Goal: Register for event/course

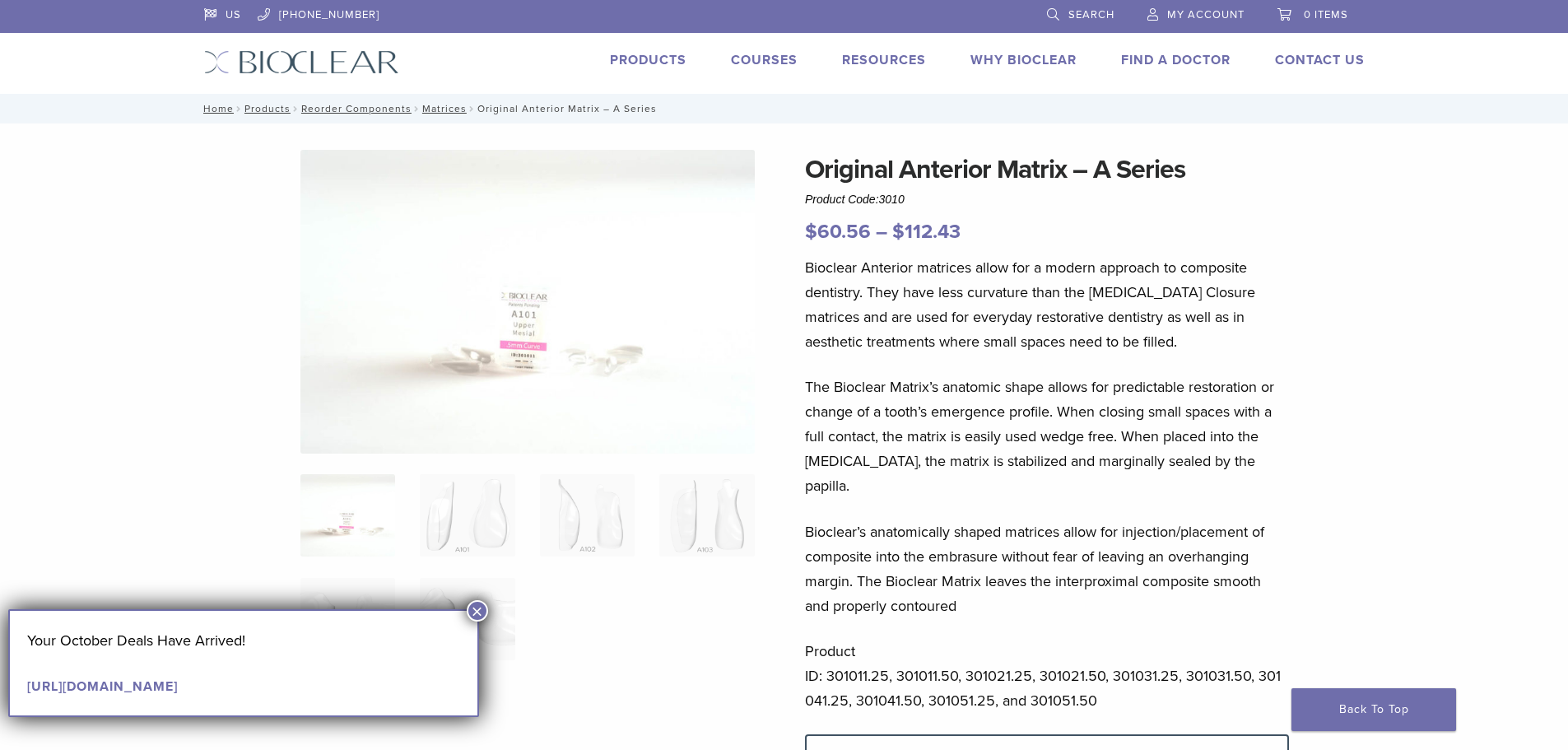
click at [655, 63] on link "Products" at bounding box center [647, 60] width 77 height 16
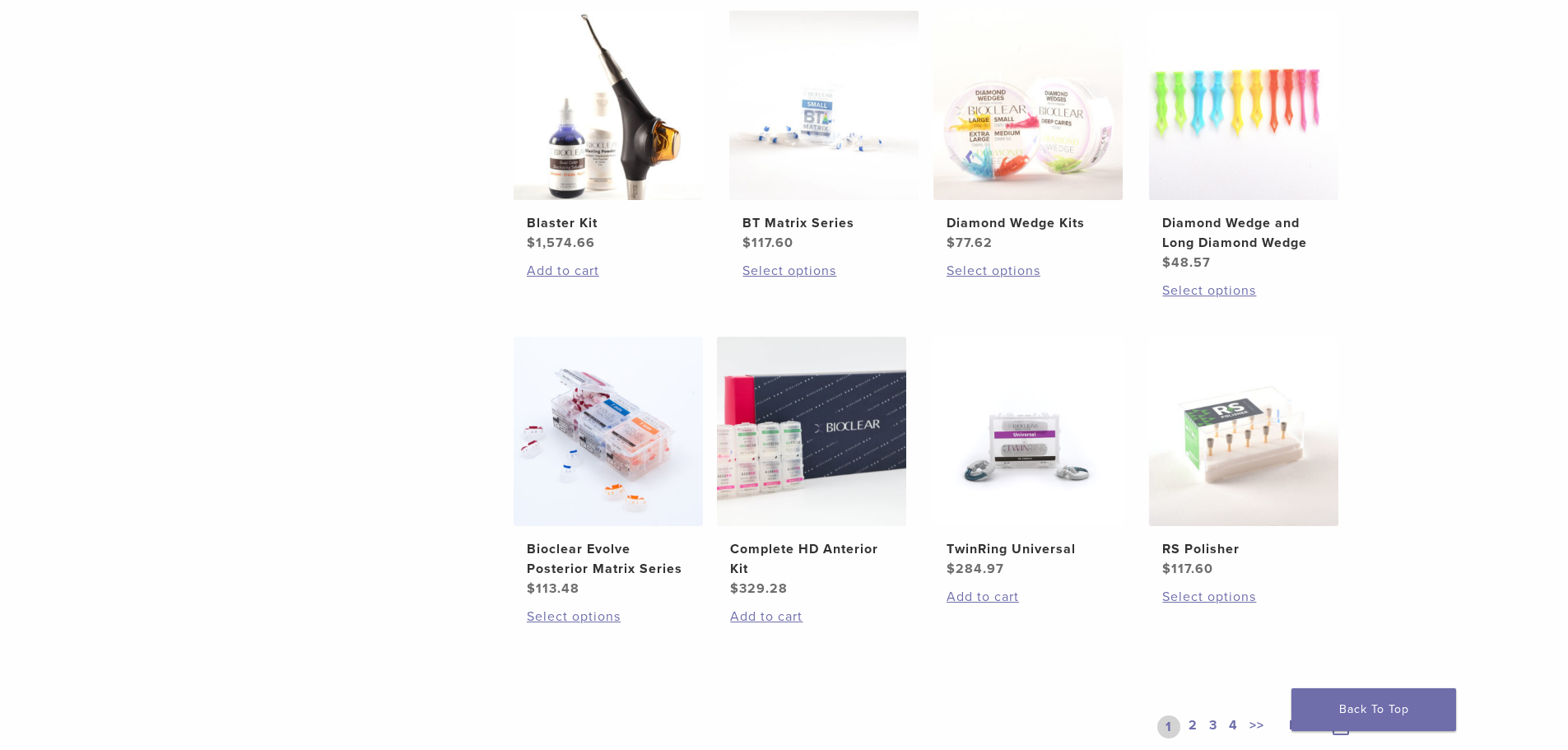
scroll to position [1070, 0]
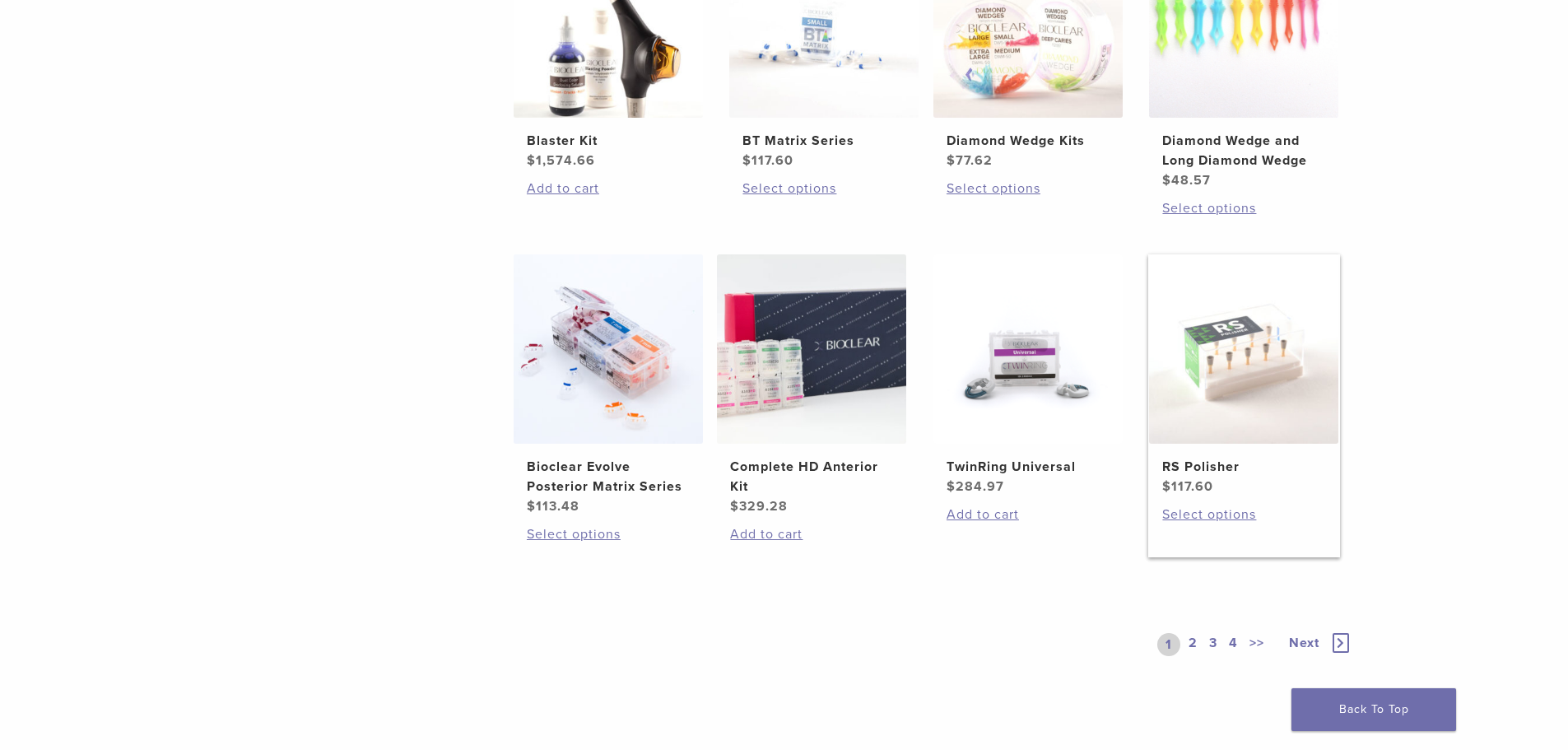
click at [1225, 363] on img at bounding box center [1243, 348] width 189 height 189
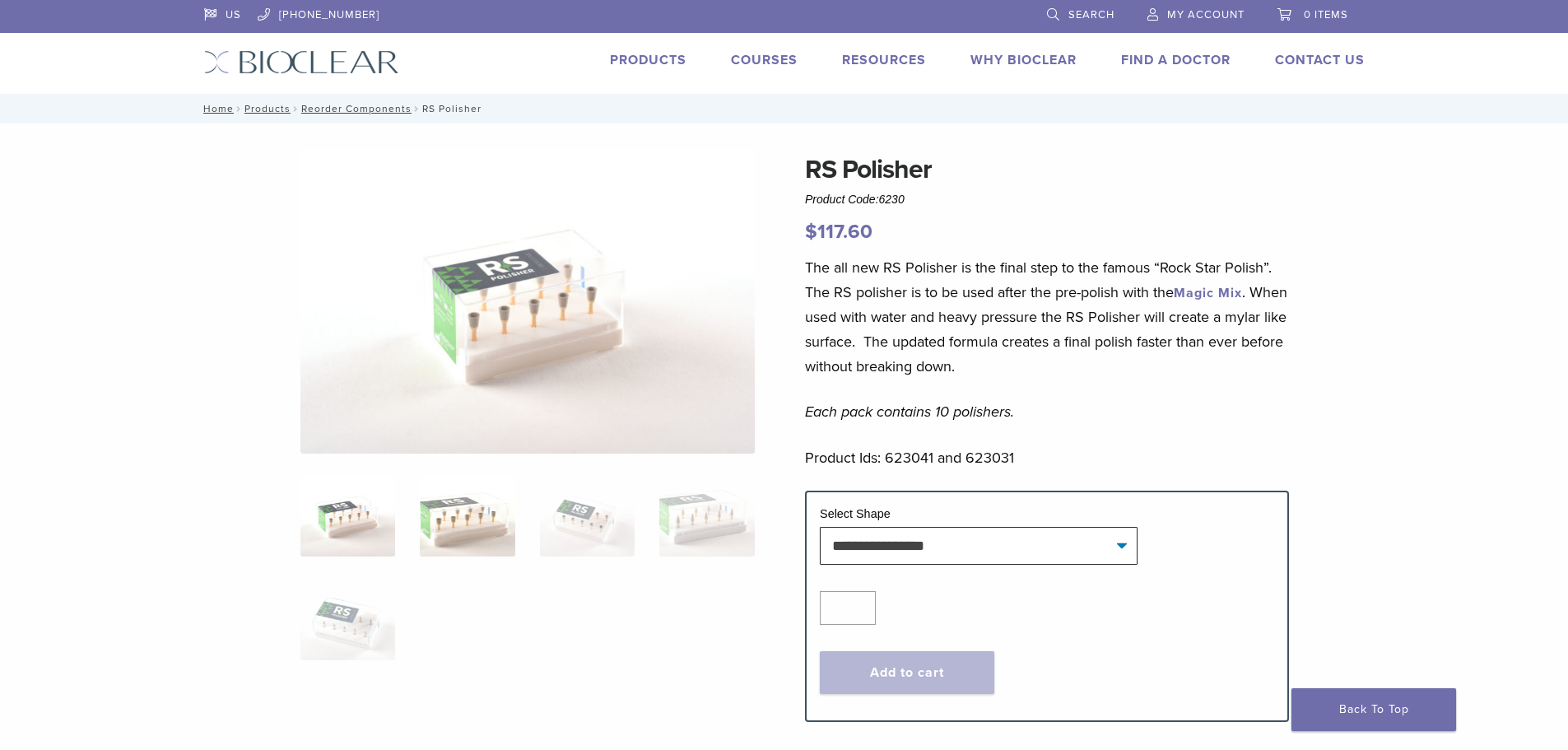
click at [463, 514] on img at bounding box center [467, 515] width 95 height 82
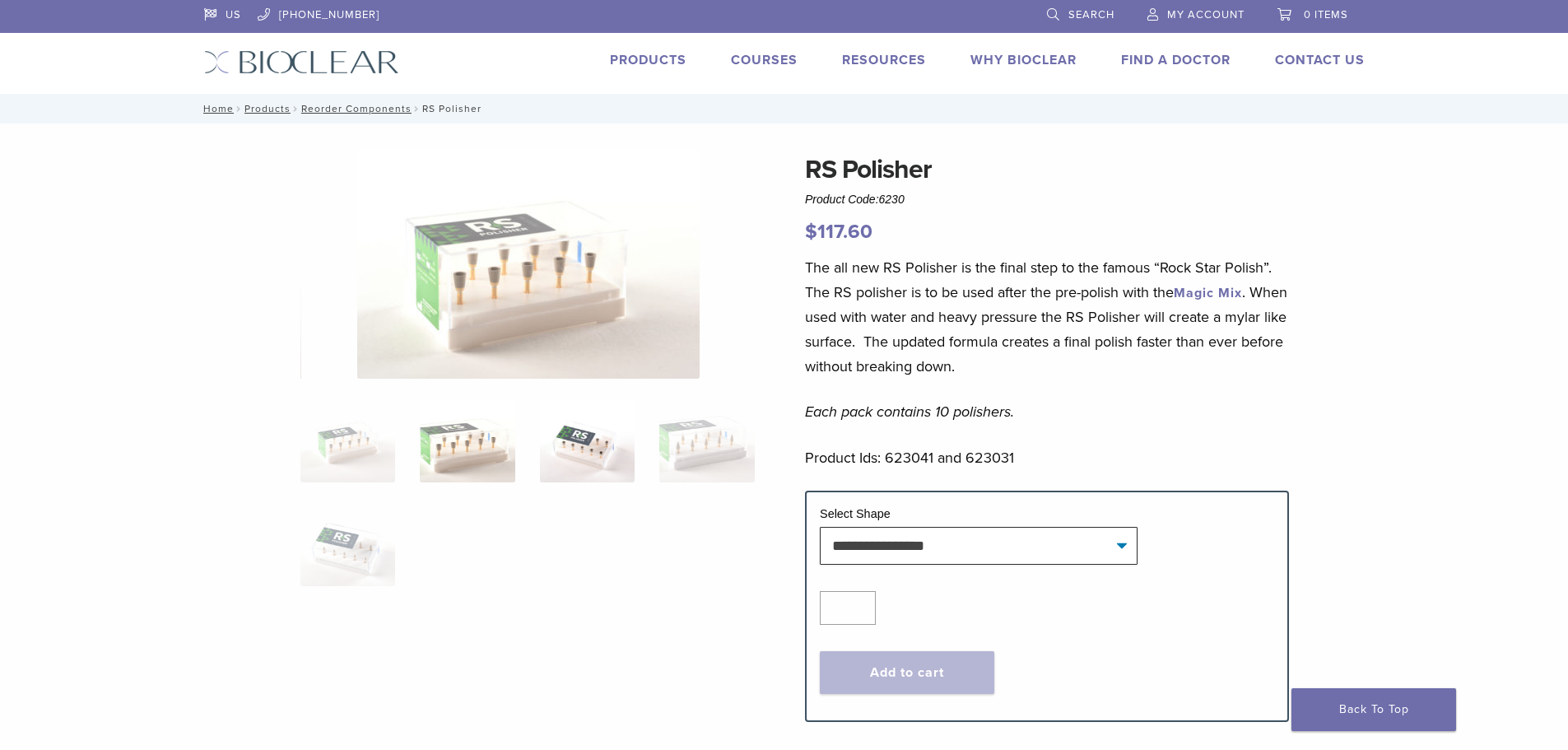
click at [619, 463] on img at bounding box center [587, 441] width 95 height 82
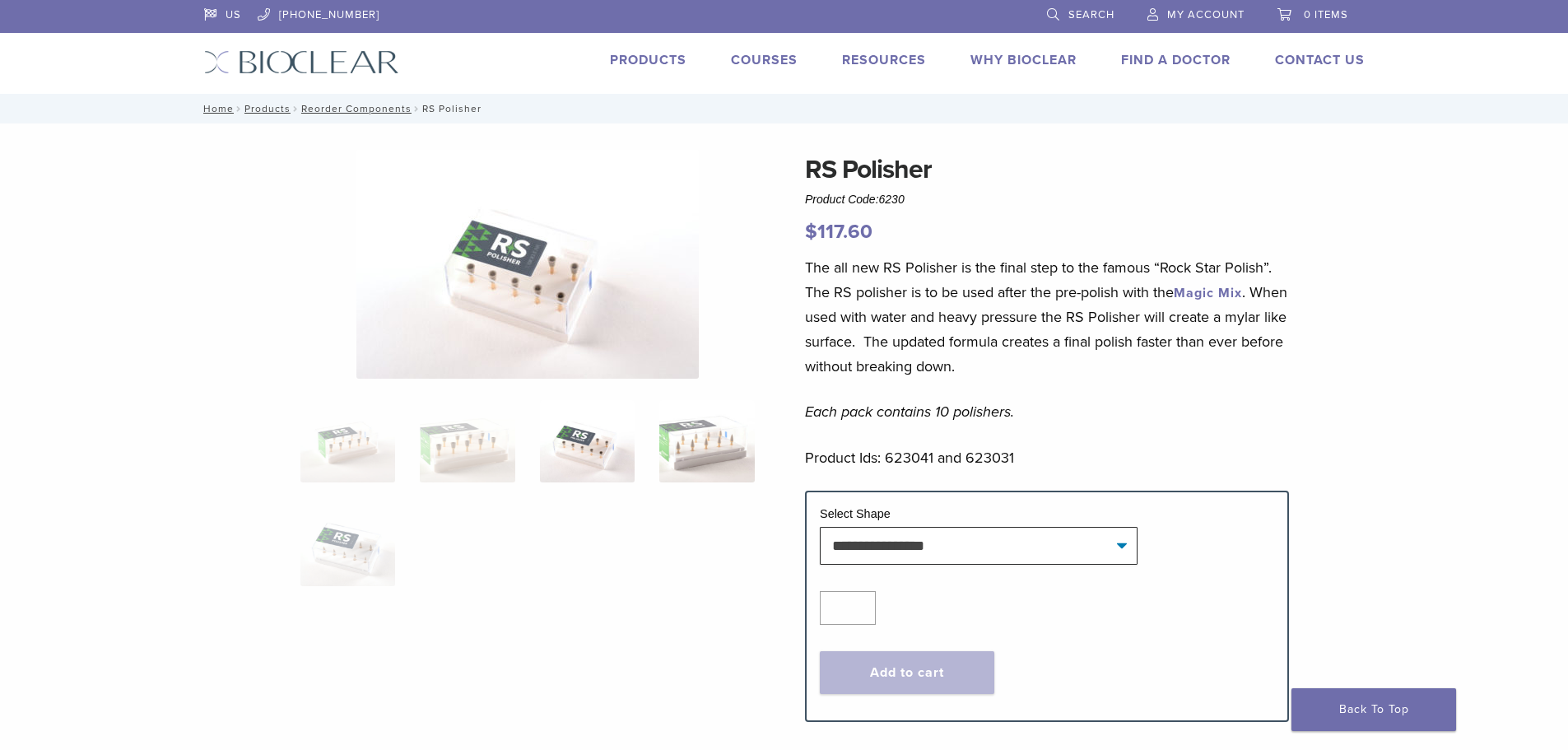
click at [714, 447] on img at bounding box center [706, 441] width 95 height 82
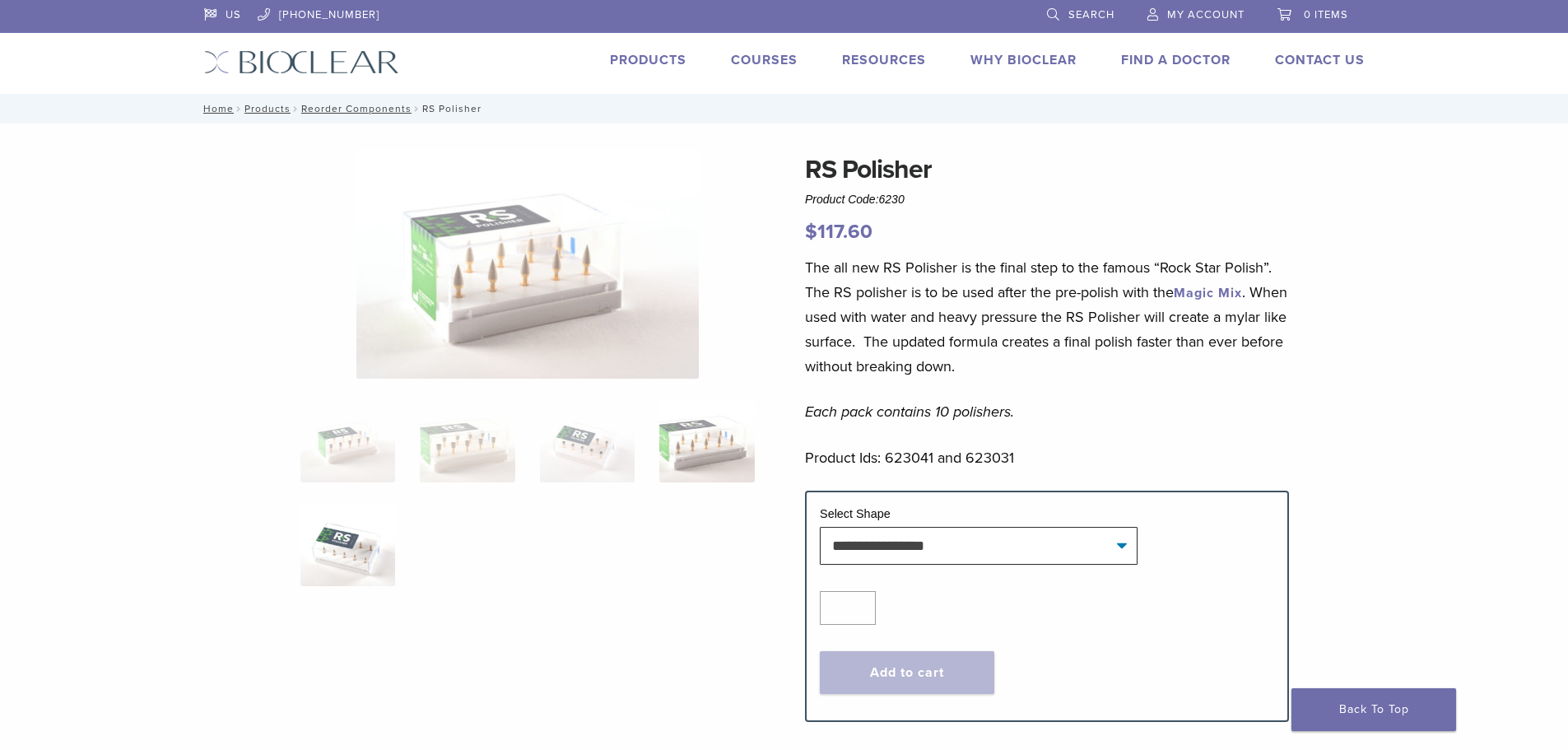
click at [347, 562] on img at bounding box center [348, 545] width 95 height 82
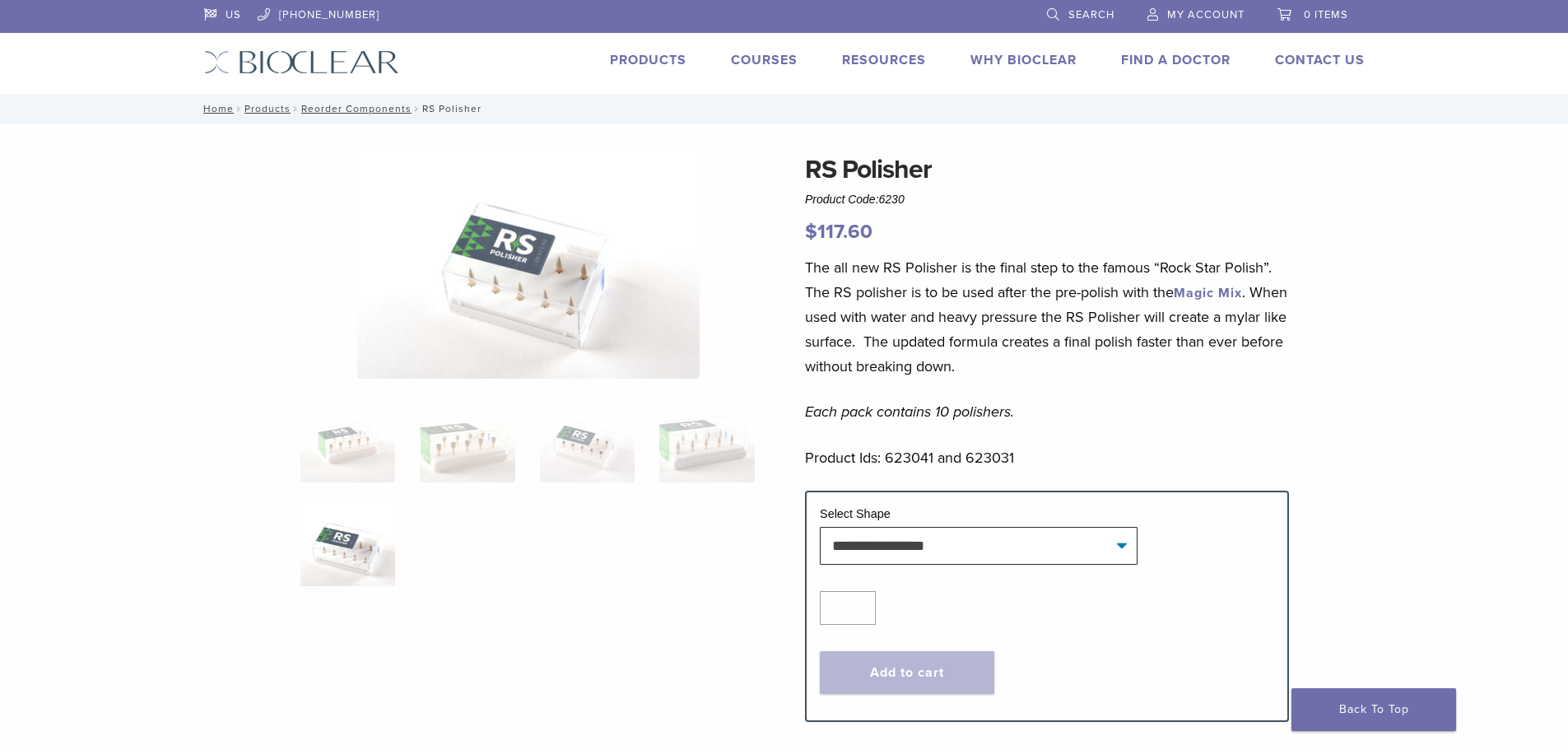
click at [768, 65] on link "Courses" at bounding box center [764, 60] width 67 height 16
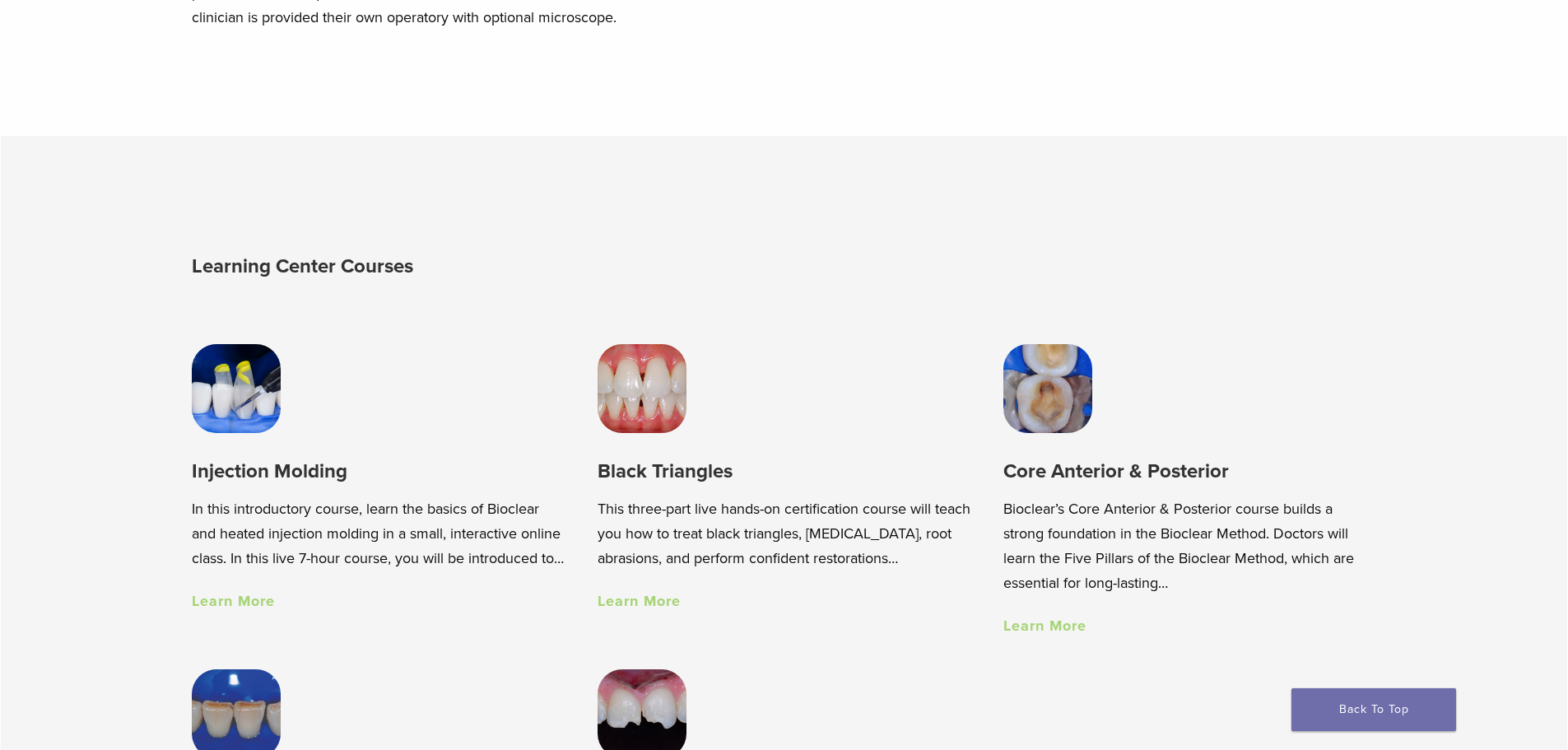
scroll to position [1070, 0]
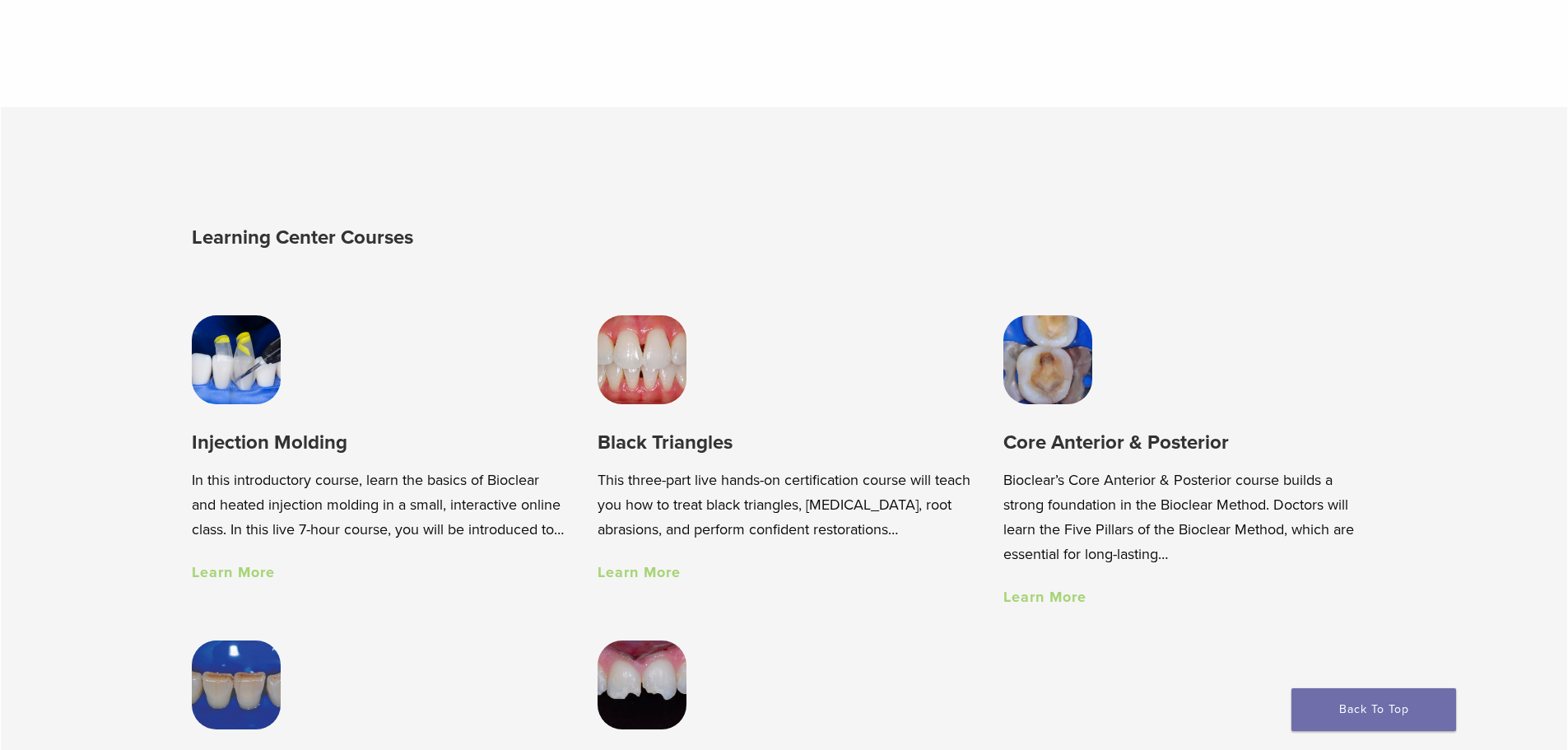
click at [634, 384] on img at bounding box center [643, 359] width 89 height 89
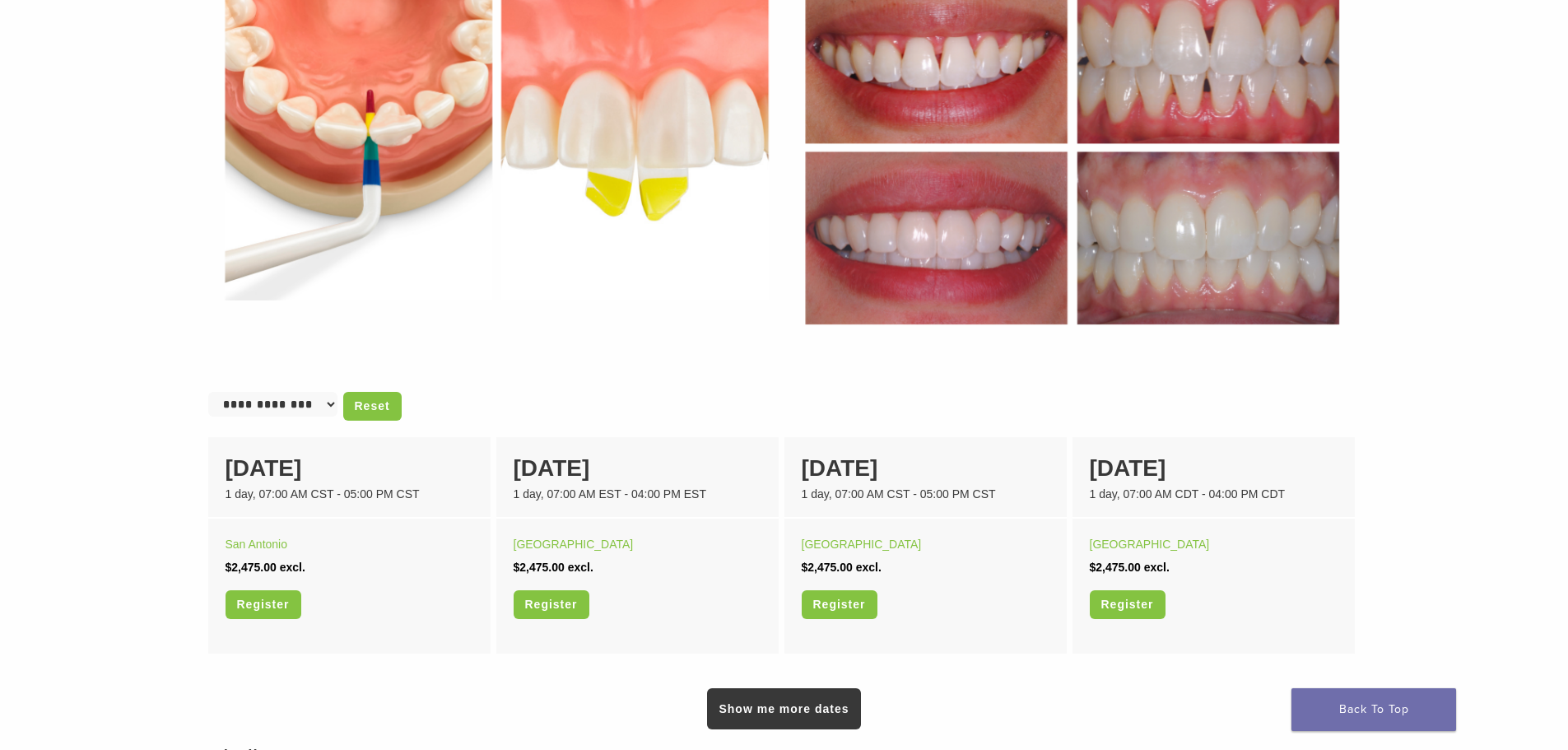
scroll to position [494, 0]
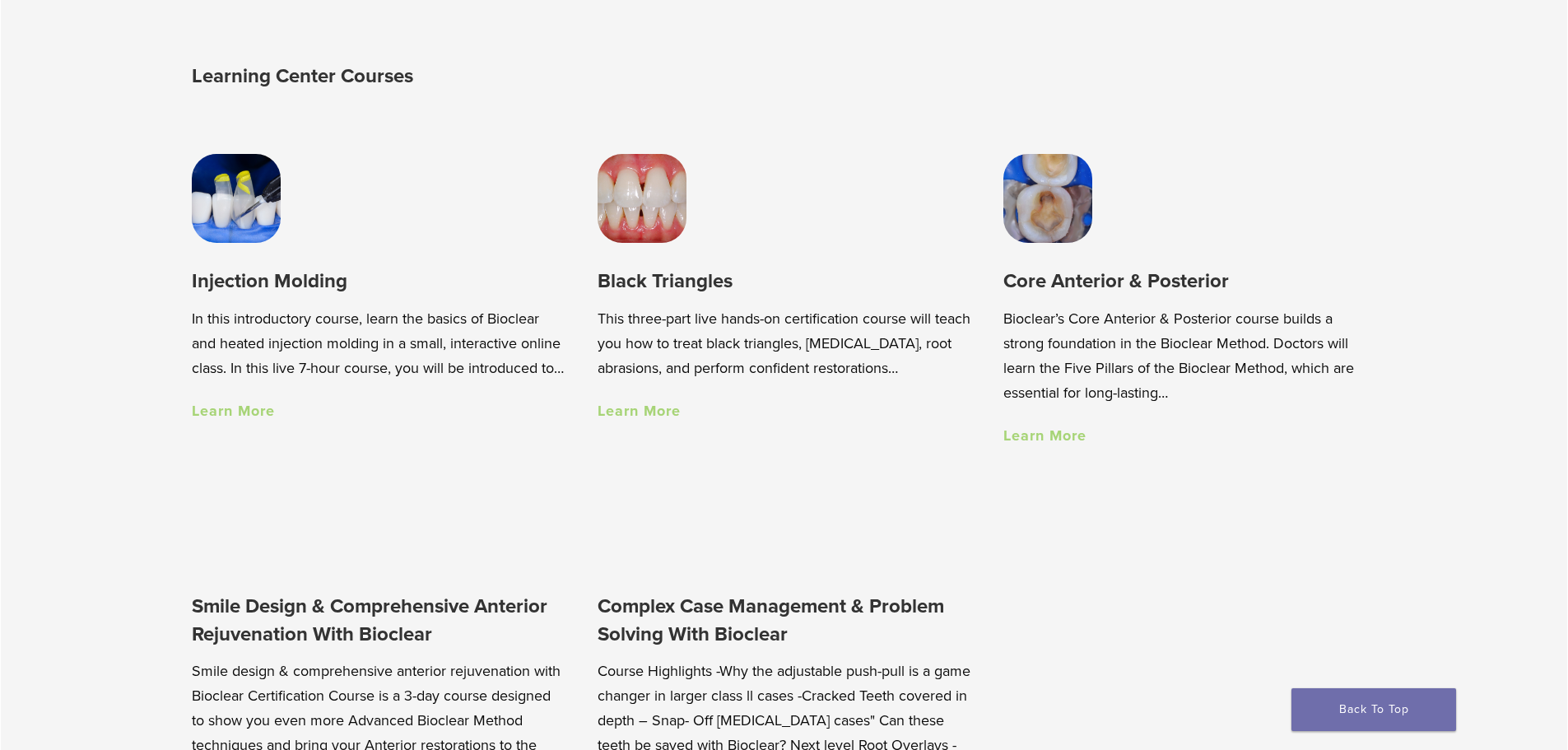
scroll to position [1149, 0]
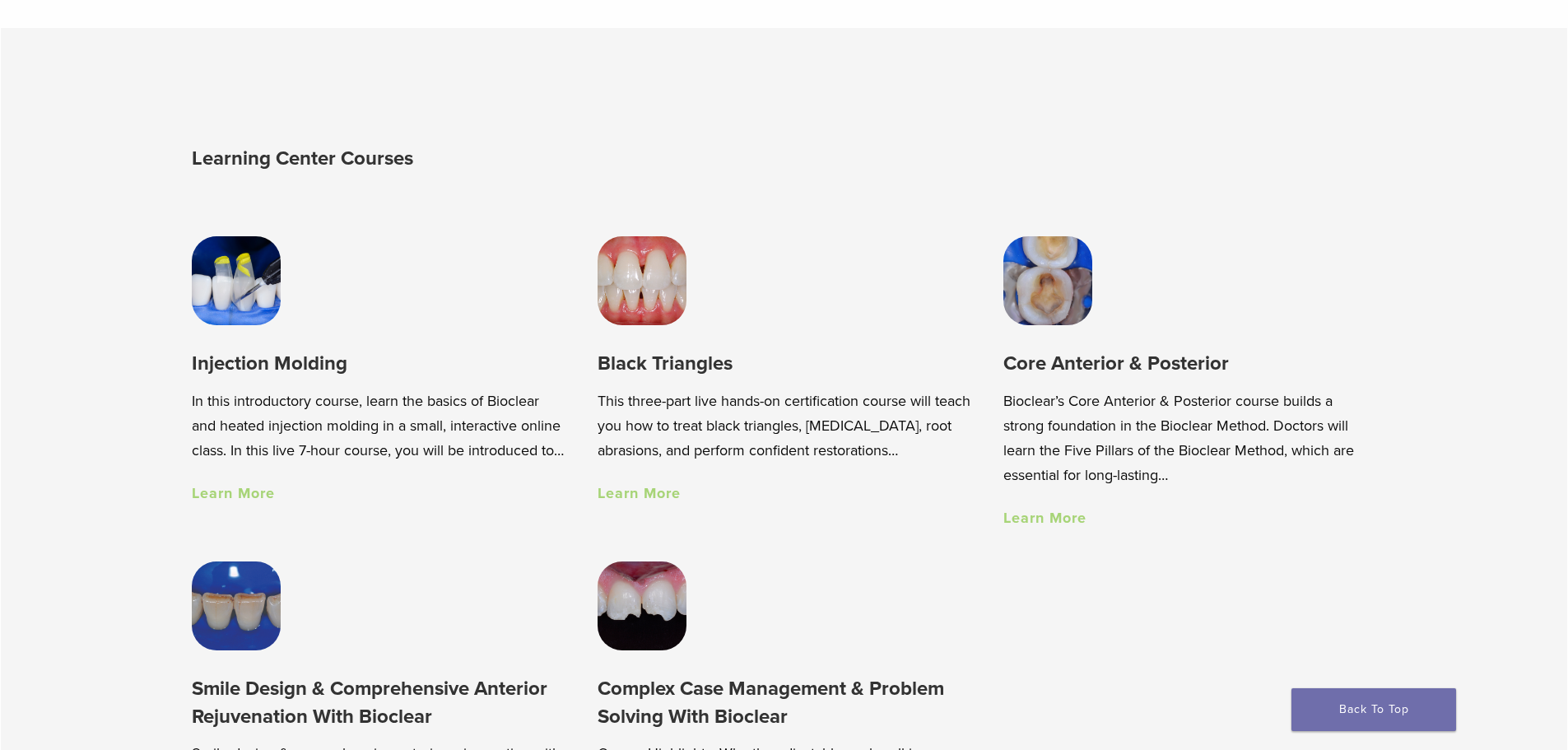
click at [1046, 309] on img at bounding box center [1048, 281] width 89 height 89
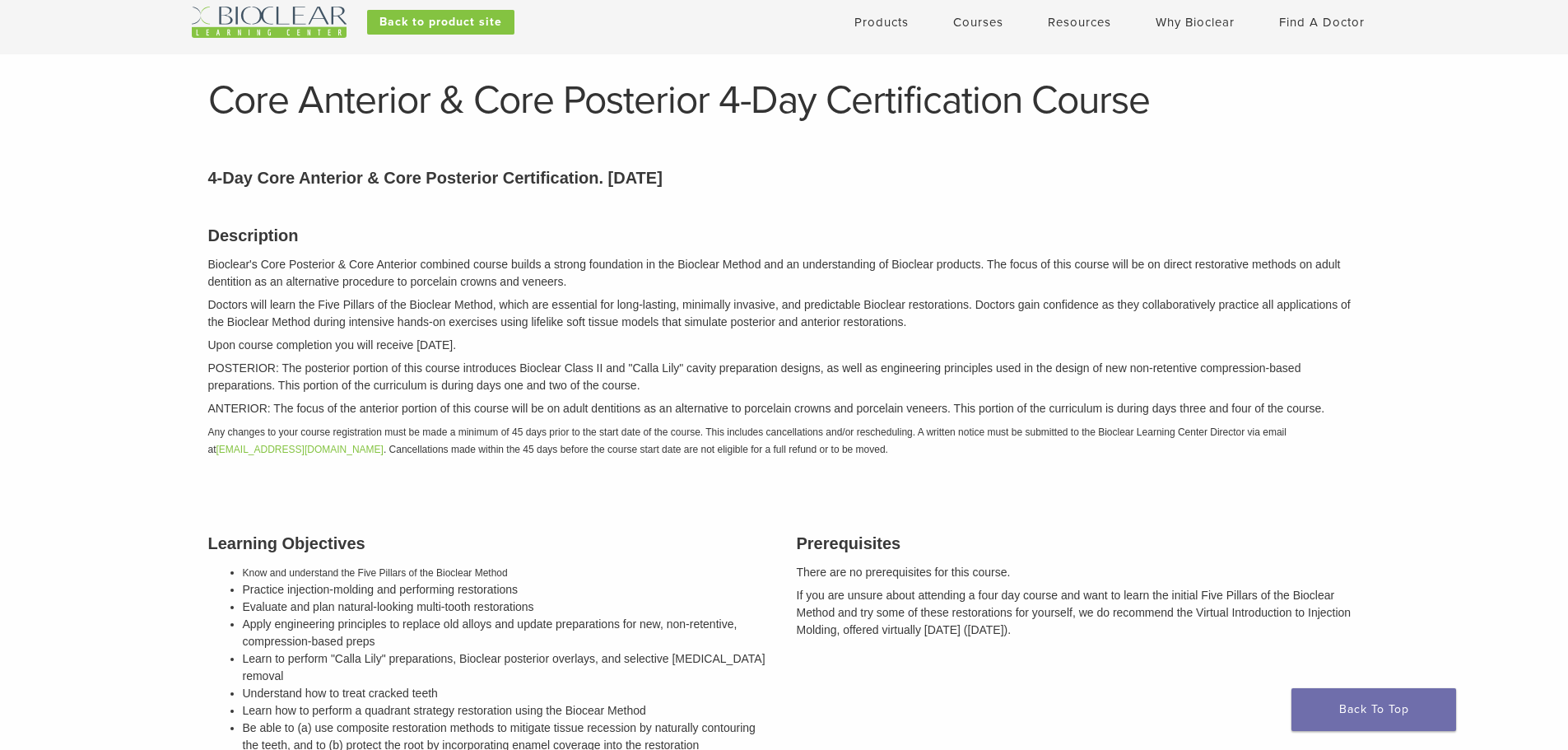
scroll to position [82, 0]
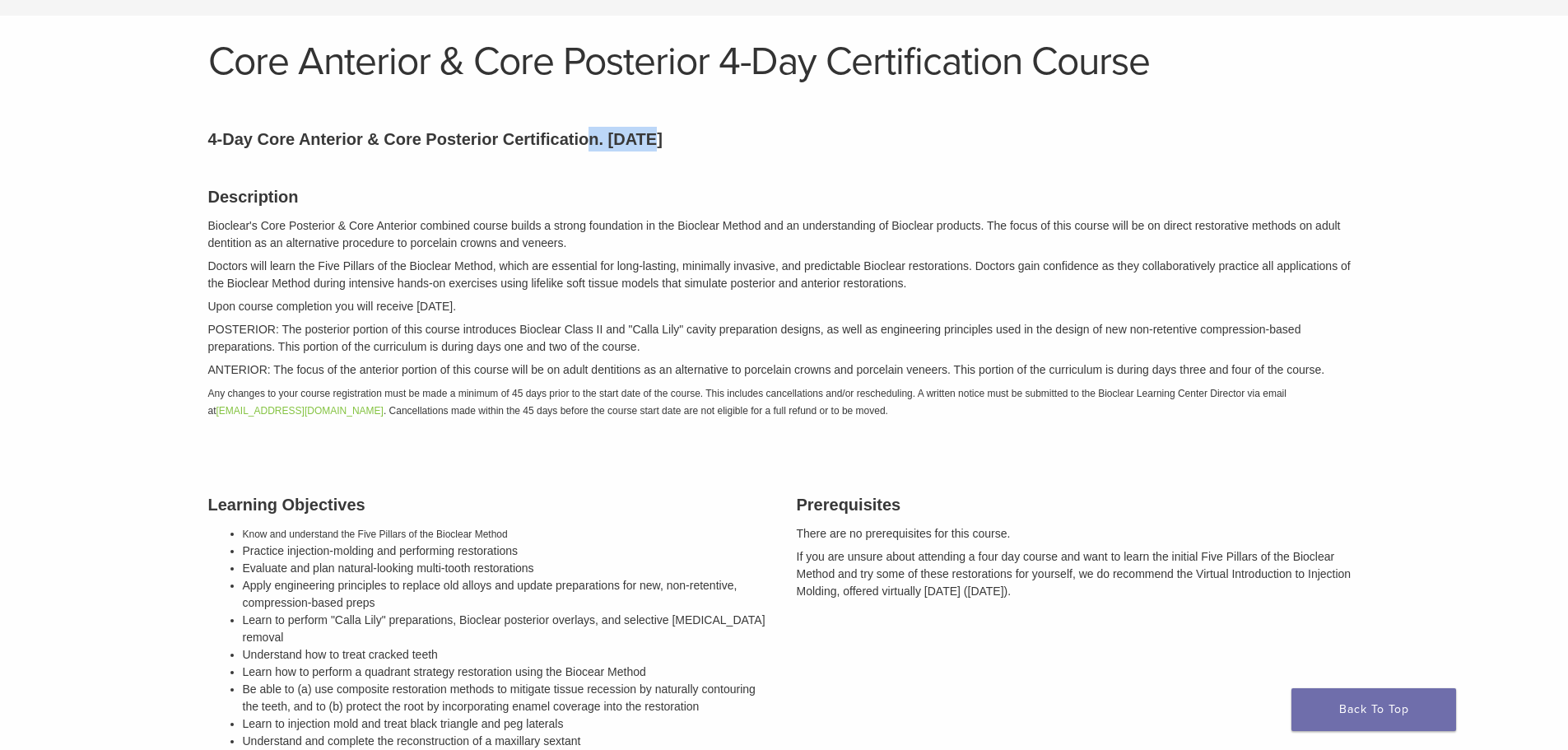
drag, startPoint x: 587, startPoint y: 140, endPoint x: 684, endPoint y: 150, distance: 97.5
click at [684, 150] on p "4-Day Core Anterior & Core Posterior Certification. [DATE]" at bounding box center [784, 139] width 1152 height 24
drag, startPoint x: 203, startPoint y: 145, endPoint x: 260, endPoint y: 148, distance: 57.1
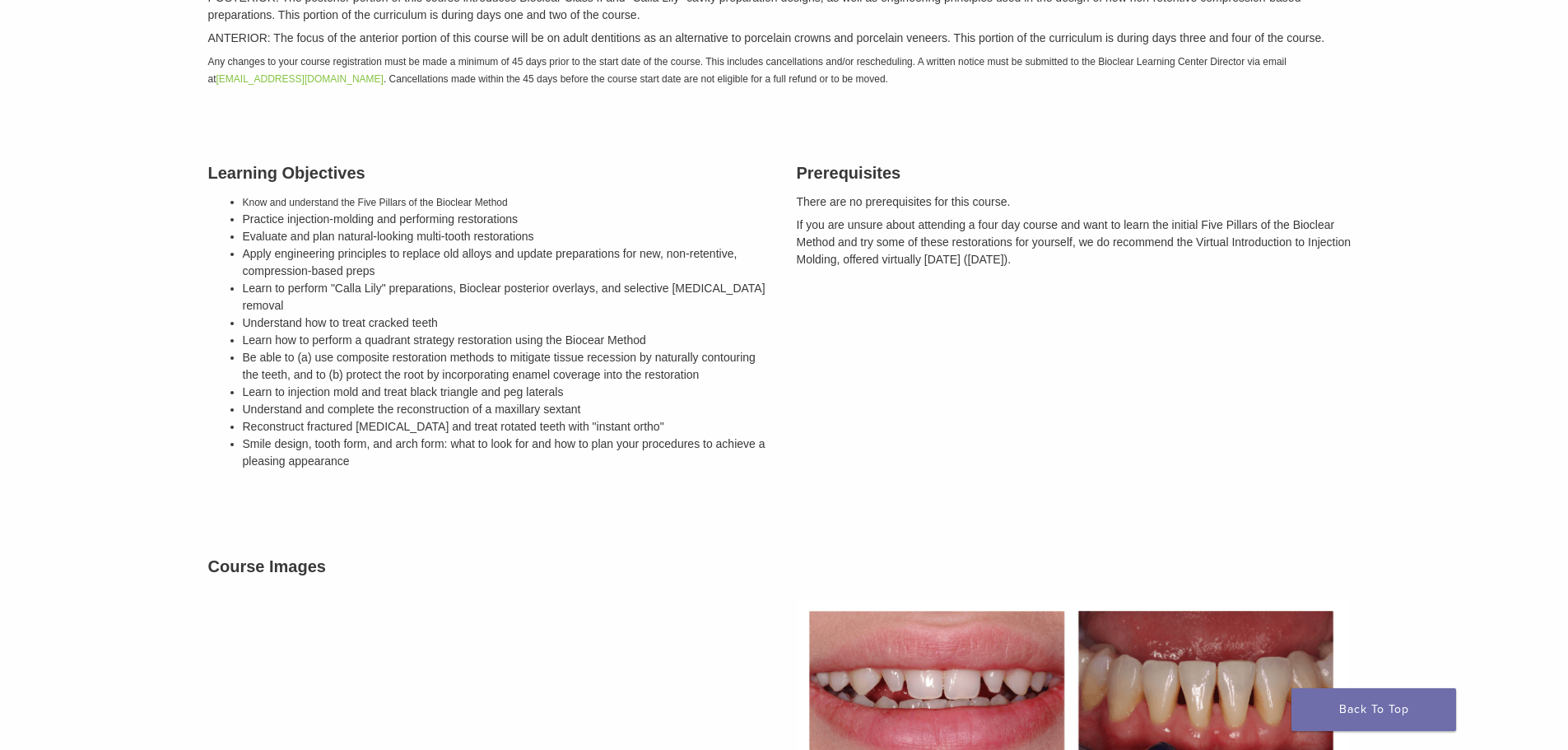
scroll to position [412, 0]
